Goal: Task Accomplishment & Management: Use online tool/utility

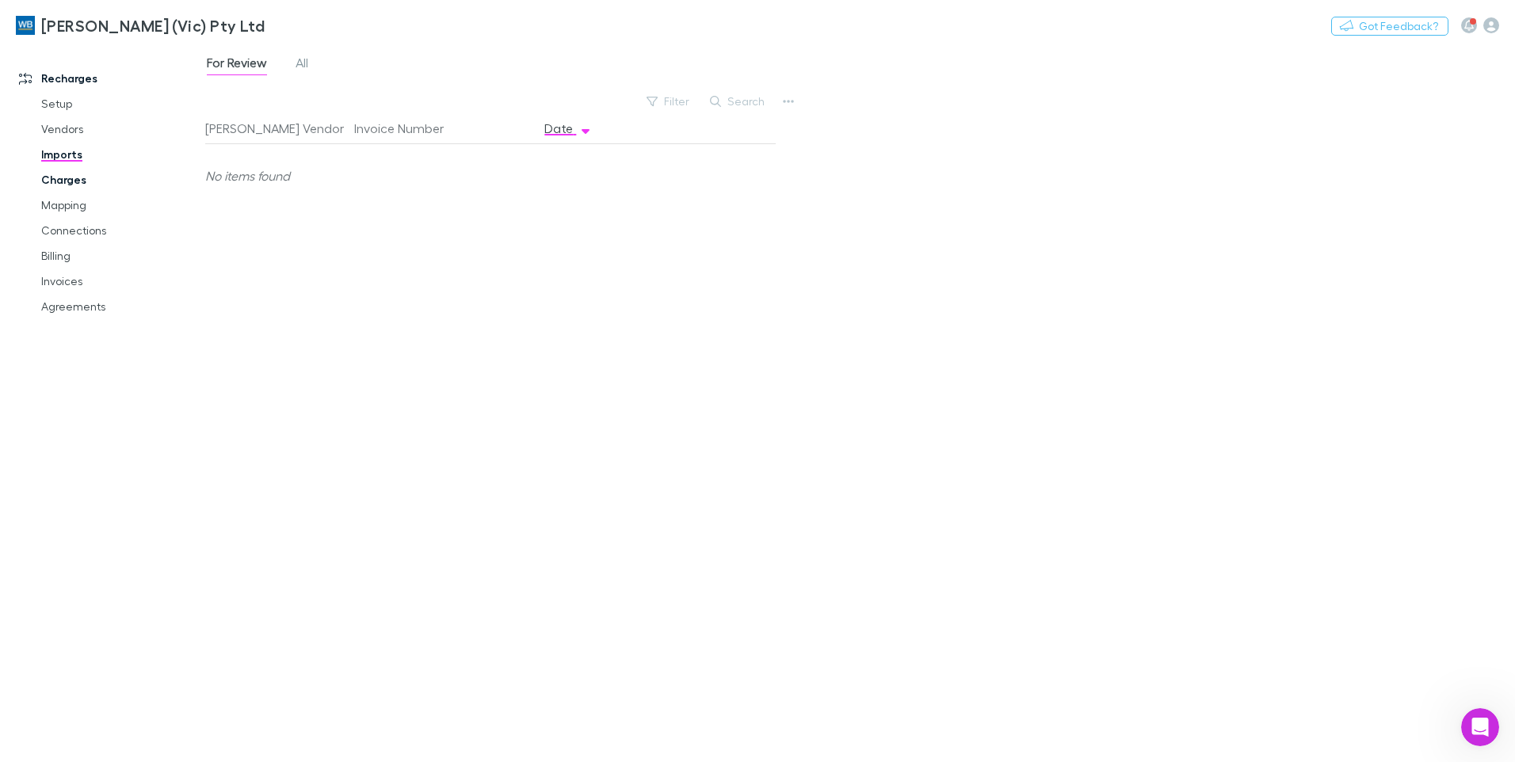
click at [75, 155] on link "Imports" at bounding box center [119, 154] width 189 height 25
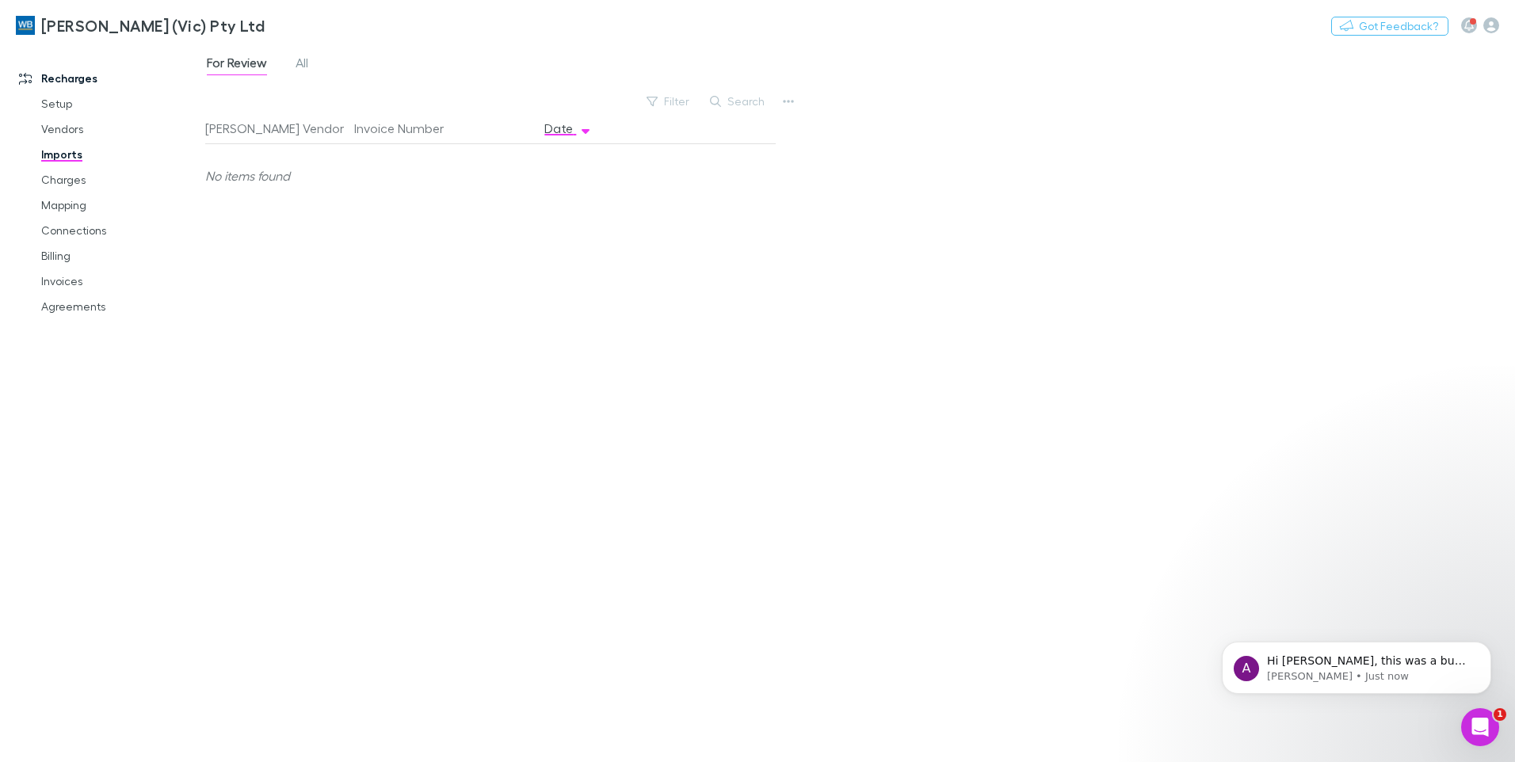
scroll to position [3392, 0]
click at [1475, 719] on icon "Open Intercom Messenger" at bounding box center [1480, 728] width 26 height 26
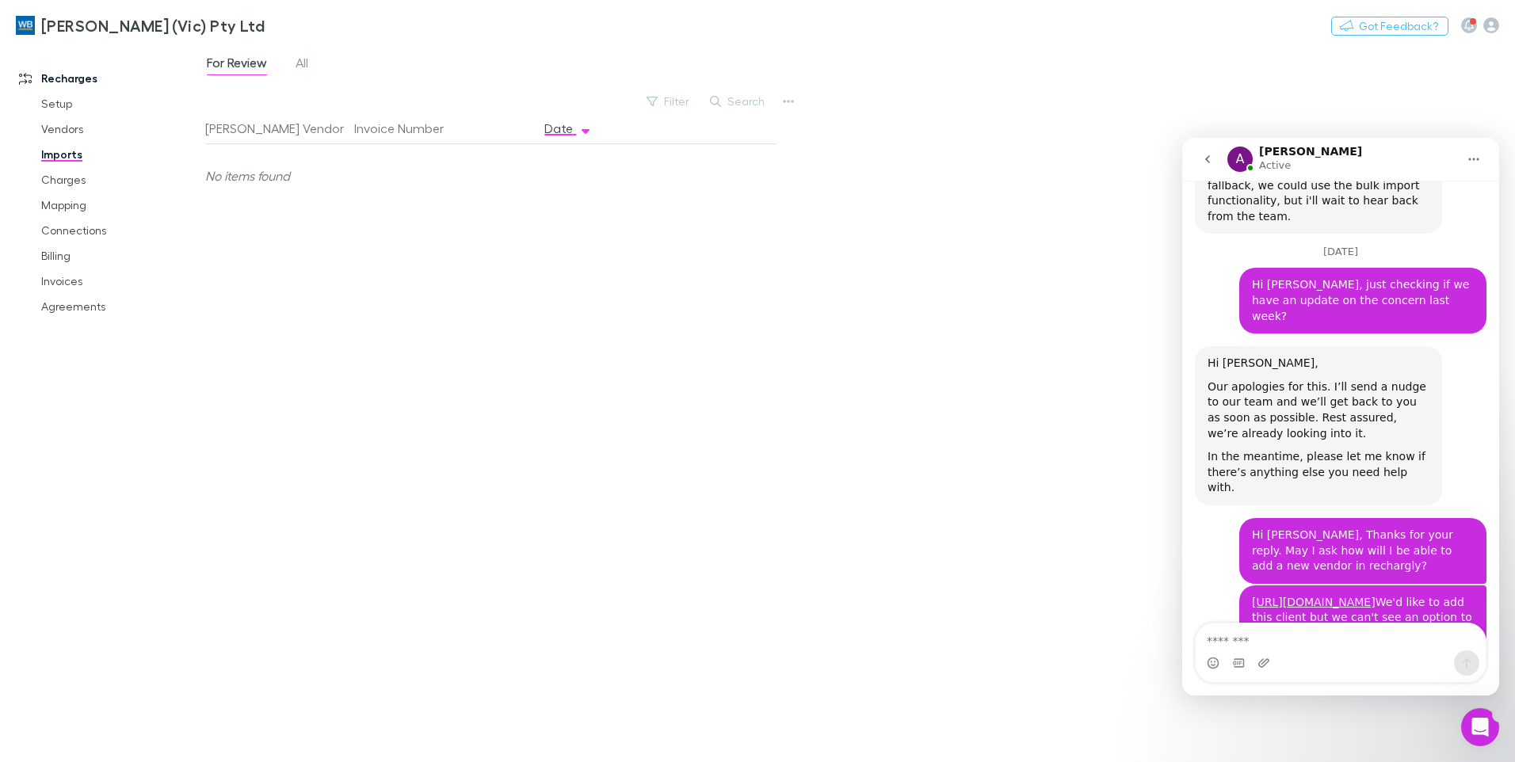
scroll to position [0, 0]
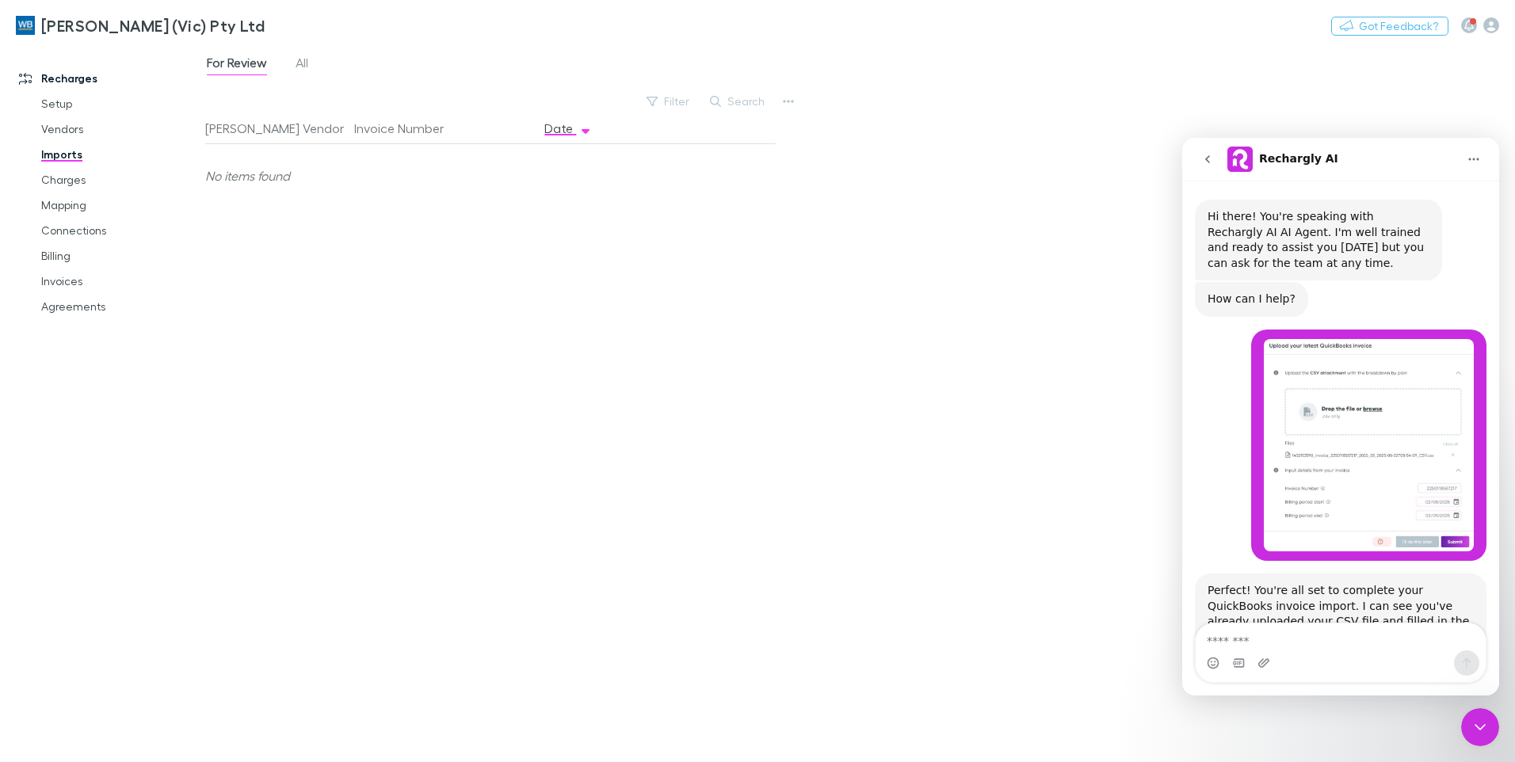
scroll to position [3418, 0]
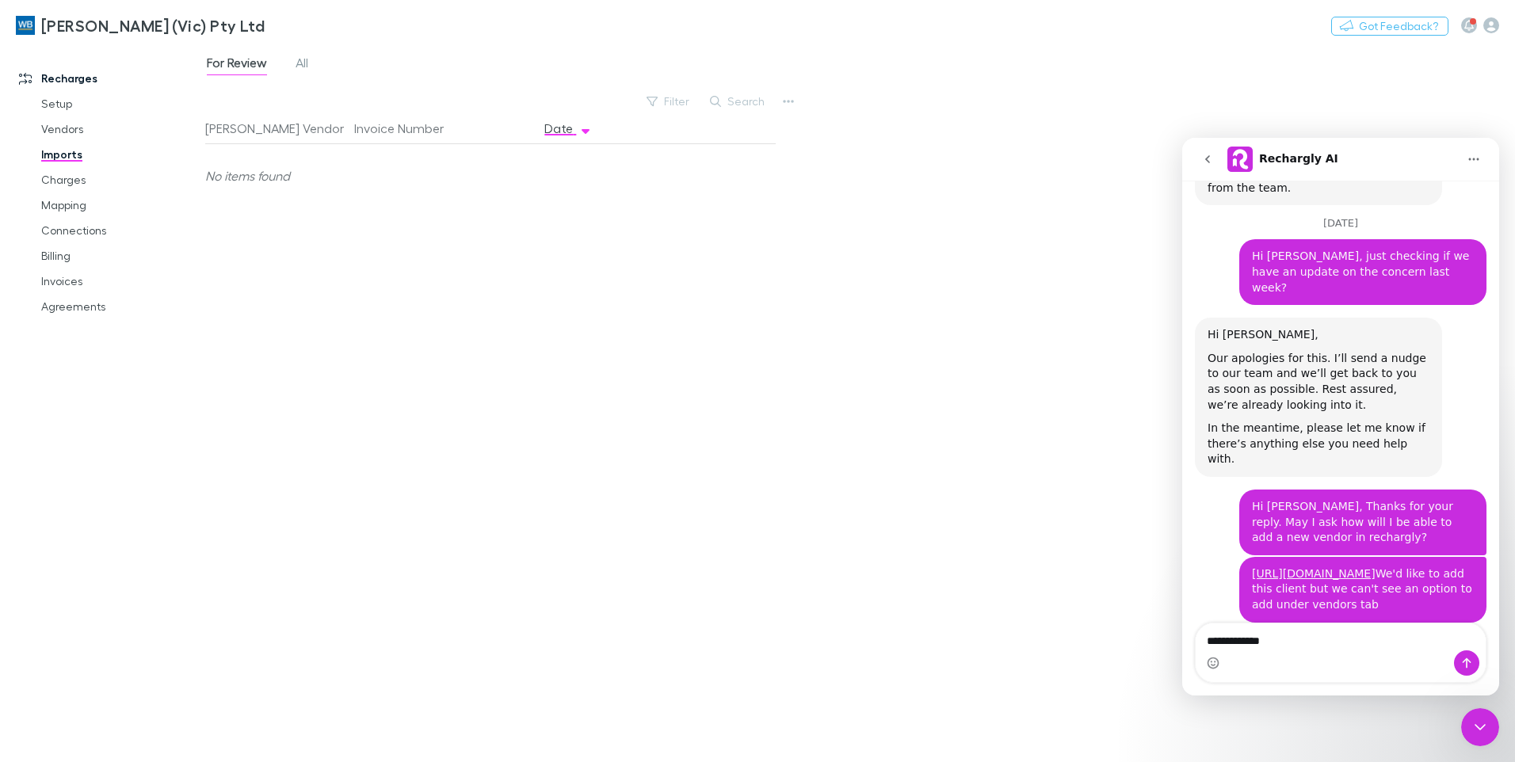
drag, startPoint x: 1290, startPoint y: 638, endPoint x: 1172, endPoint y: 638, distance: 118.1
click html "Rechargly AI Hi there! You're speaking with Rechargly AI AI Agent. I'm well tra…"
click at [1208, 640] on textarea "**********" at bounding box center [1341, 637] width 290 height 27
click at [1342, 650] on textarea "**********" at bounding box center [1341, 637] width 290 height 27
type textarea "**********"
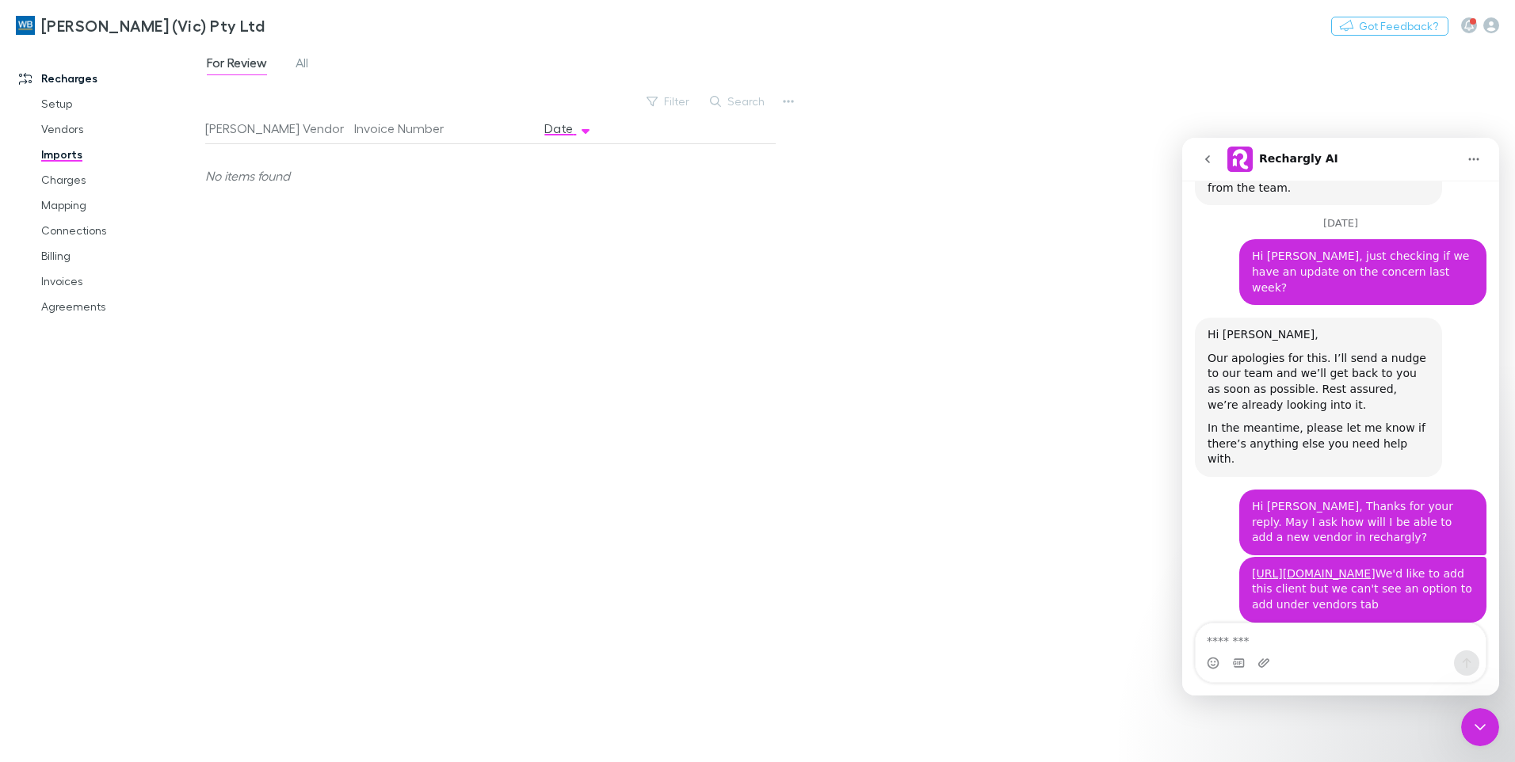
scroll to position [3439, 0]
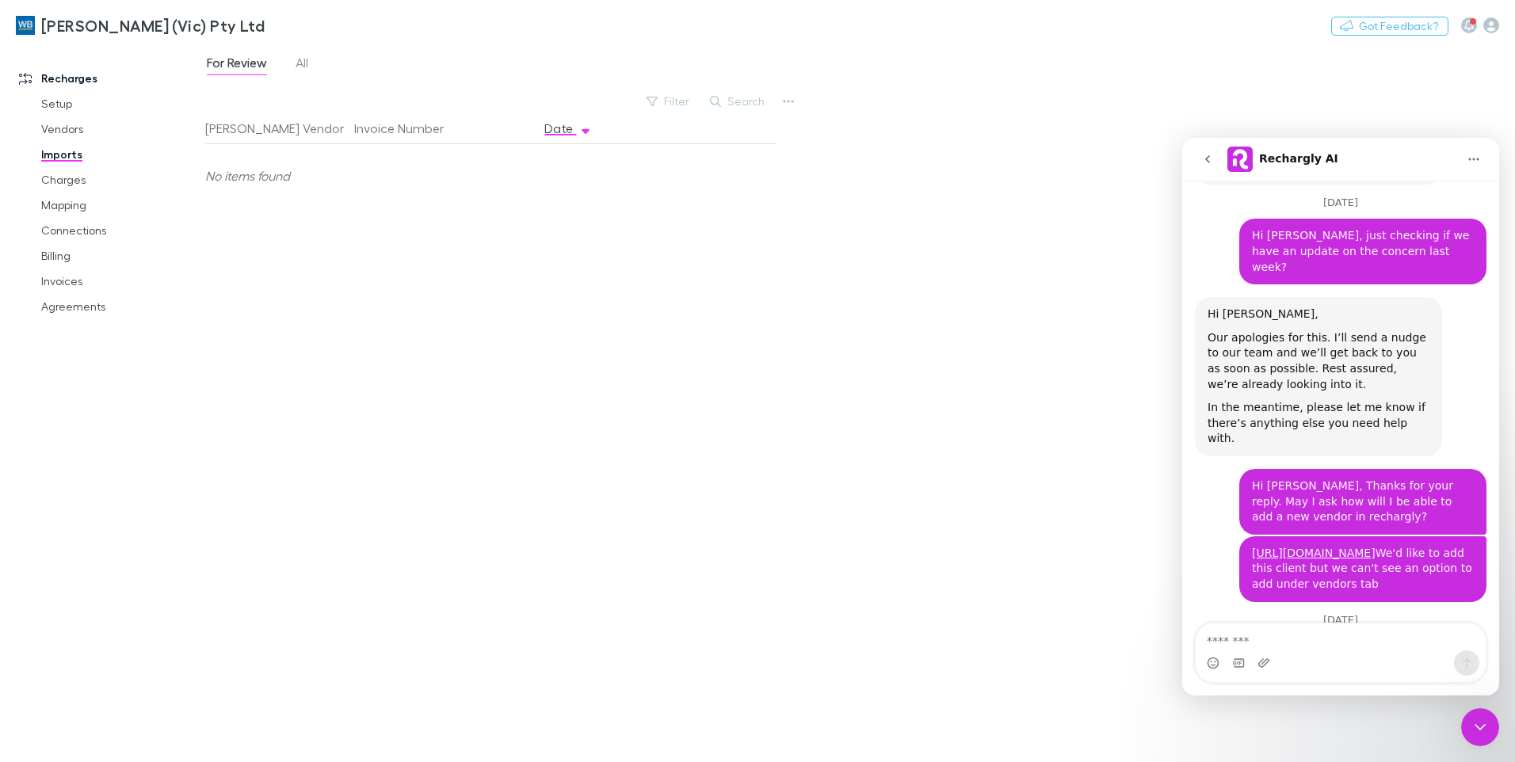
click at [987, 200] on div "For Review All Filter Search [PERSON_NAME] Vendor Invoice Number Date No items …" at bounding box center [860, 403] width 1310 height 718
drag, startPoint x: 1469, startPoint y: 719, endPoint x: 2912, endPoint y: 1433, distance: 1609.5
click at [1469, 719] on div "Close Intercom Messenger" at bounding box center [1480, 727] width 38 height 38
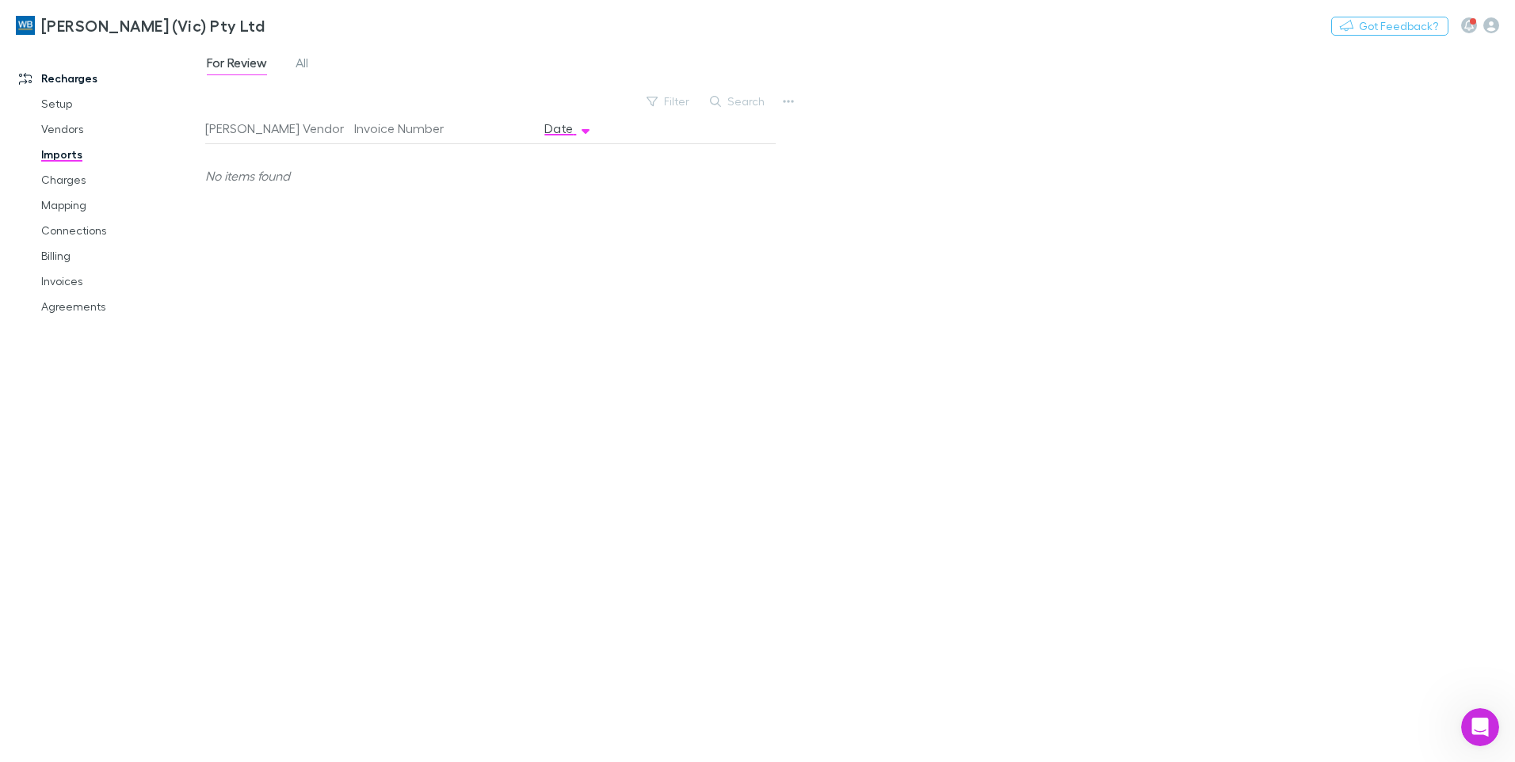
click at [70, 158] on link "Imports" at bounding box center [119, 154] width 189 height 25
click at [1224, 358] on div "For Review All Filter Search [PERSON_NAME] Vendor Invoice Number Date No items …" at bounding box center [860, 403] width 1310 height 718
